Goal: Task Accomplishment & Management: Complete application form

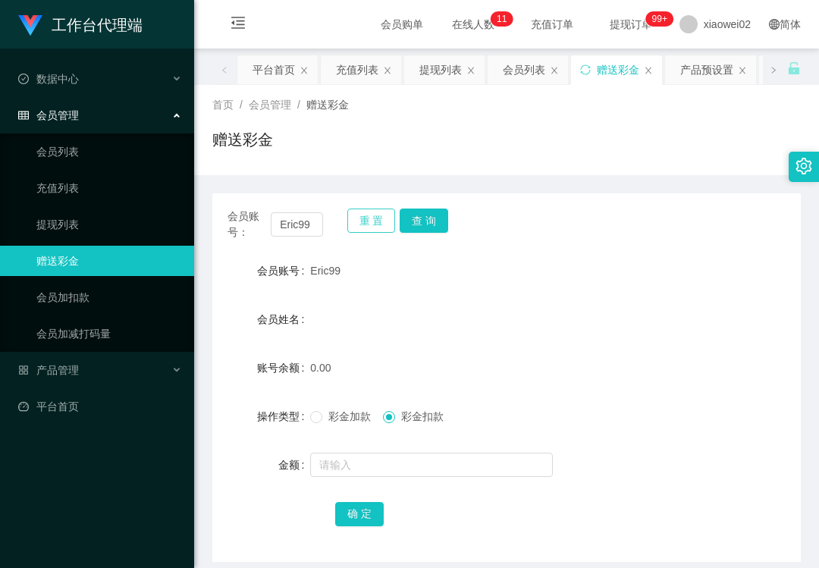
click at [356, 222] on button "重 置" at bounding box center [371, 221] width 49 height 24
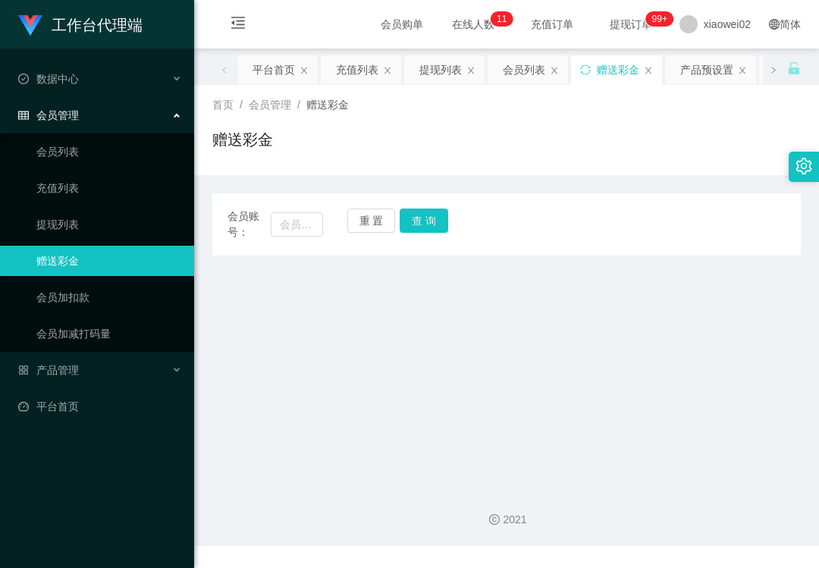
click at [268, 232] on span "会员账号：" at bounding box center [249, 225] width 43 height 32
click at [288, 231] on input "text" at bounding box center [297, 224] width 52 height 24
paste input "arie0122"
type input "arie0122"
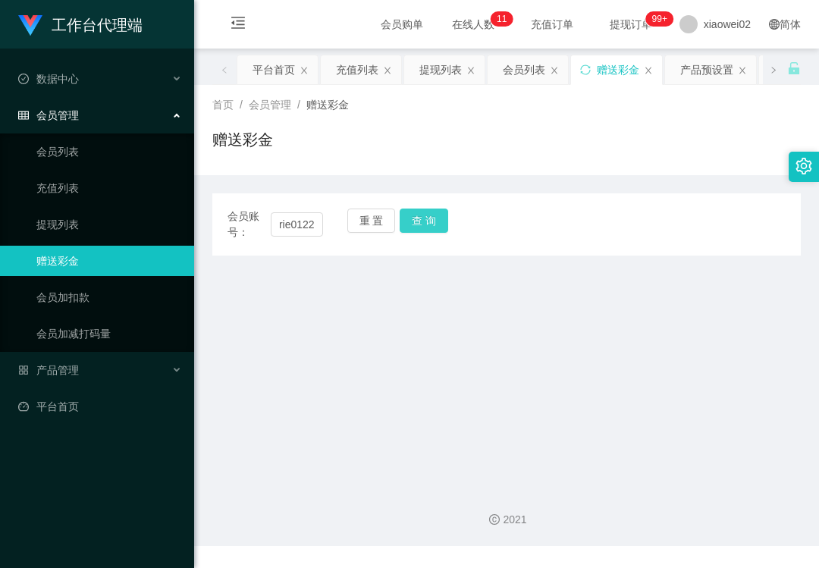
click at [428, 228] on button "查 询" at bounding box center [424, 221] width 49 height 24
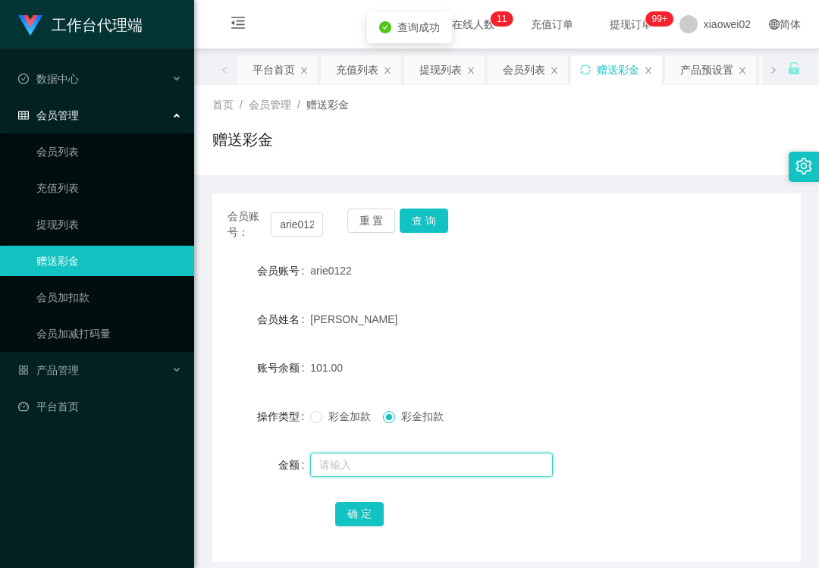
click at [400, 465] on input "text" at bounding box center [431, 465] width 243 height 24
click at [343, 419] on span "彩金加款" at bounding box center [349, 416] width 55 height 12
click at [403, 464] on input "text" at bounding box center [431, 465] width 243 height 24
type input "29"
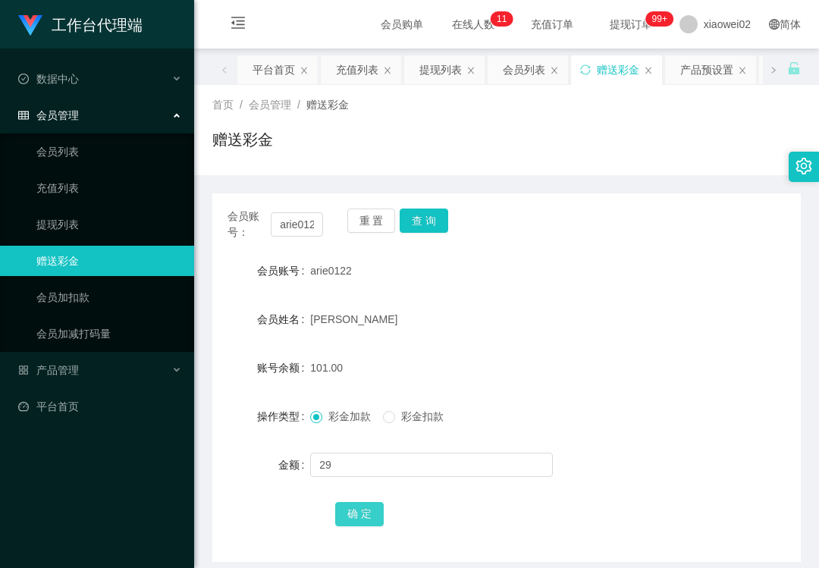
click at [369, 516] on button "确 定" at bounding box center [359, 514] width 49 height 24
drag, startPoint x: 88, startPoint y: 228, endPoint x: 110, endPoint y: 67, distance: 161.5
click at [88, 228] on link "提现列表" at bounding box center [109, 224] width 146 height 30
